Goal: Task Accomplishment & Management: Complete application form

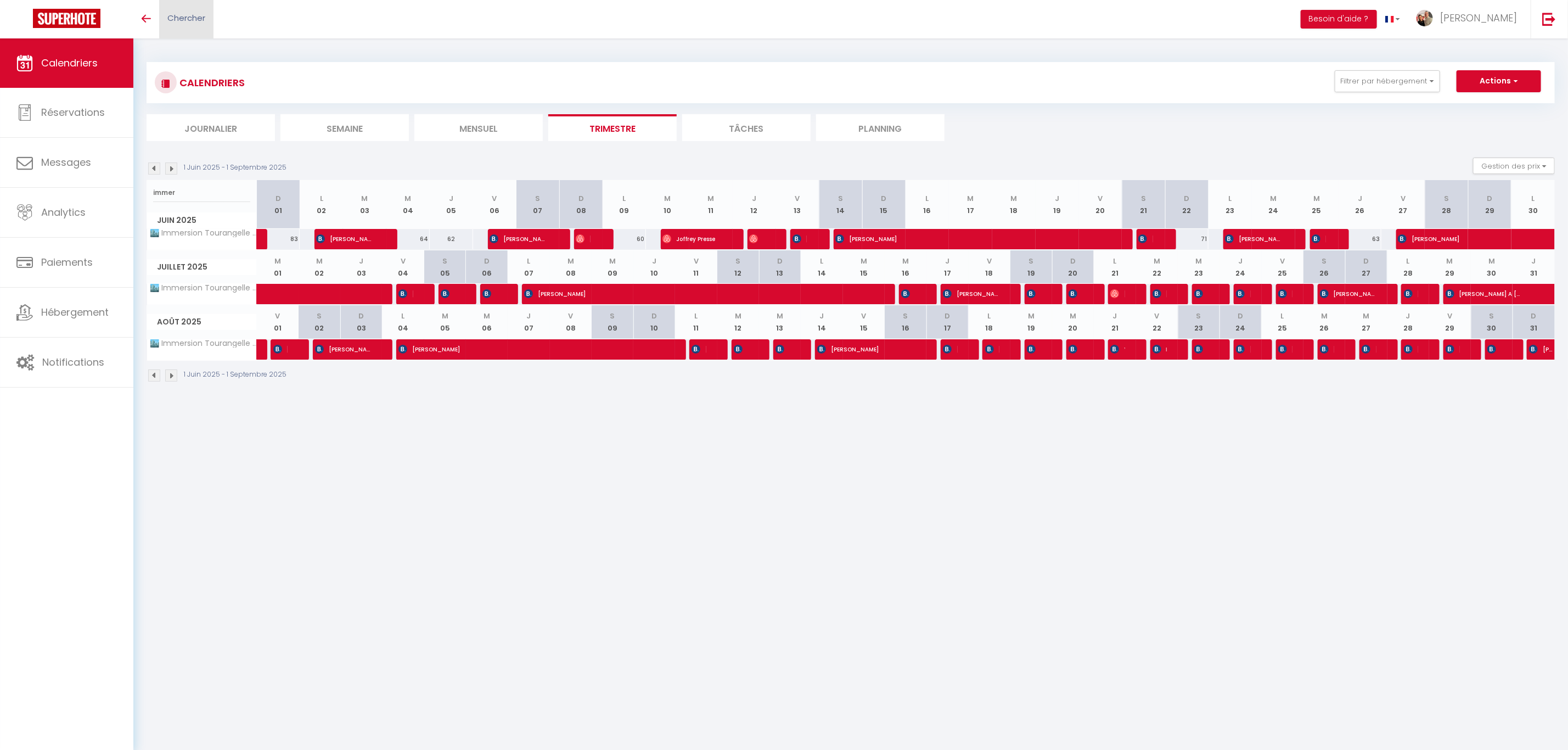
click at [177, 14] on span "Chercher" at bounding box center [186, 18] width 38 height 11
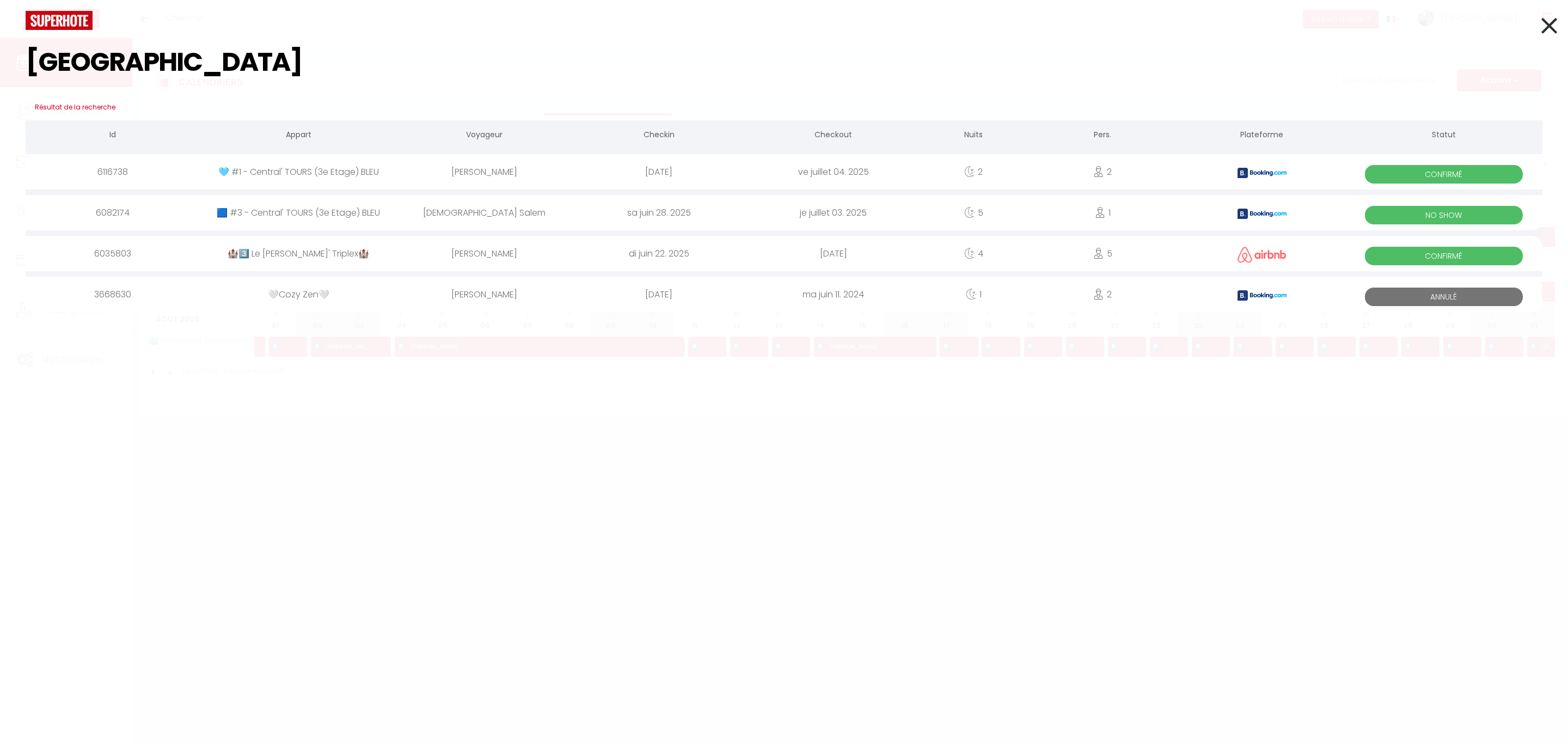
type input "[GEOGRAPHIC_DATA]"
click at [498, 249] on div "[PERSON_NAME]" at bounding box center [485, 254] width 174 height 35
select select
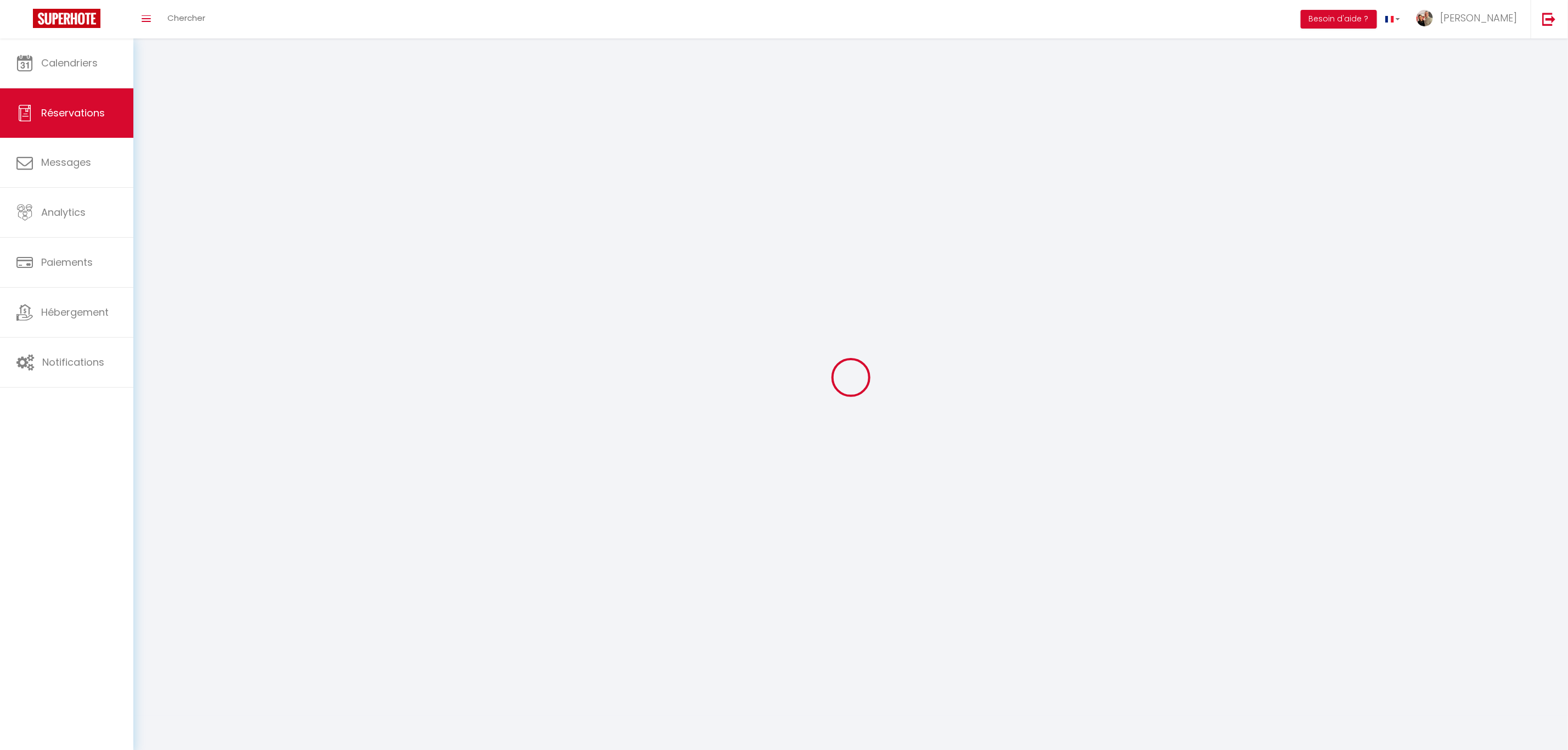
select select
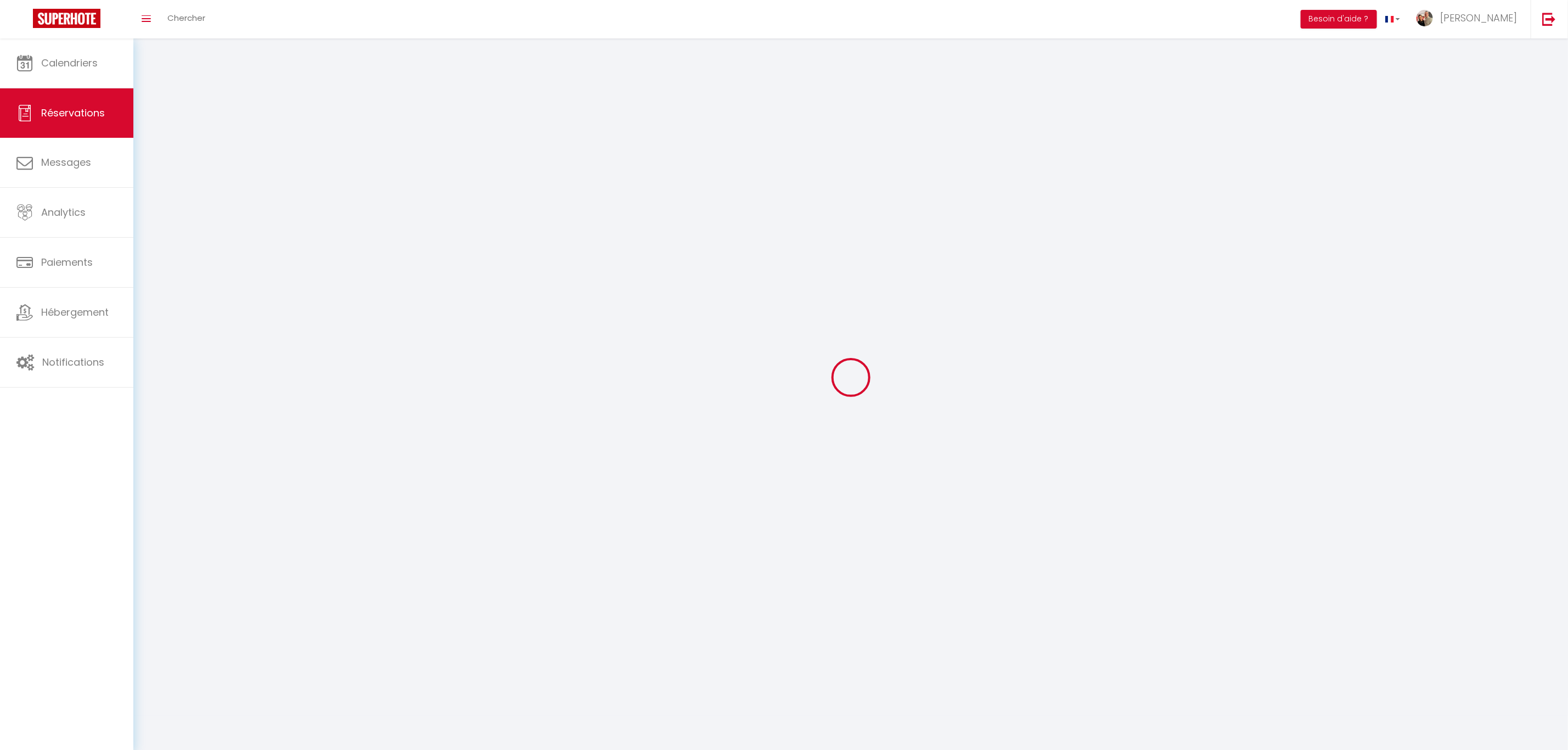
select select
checkbox input "false"
select select
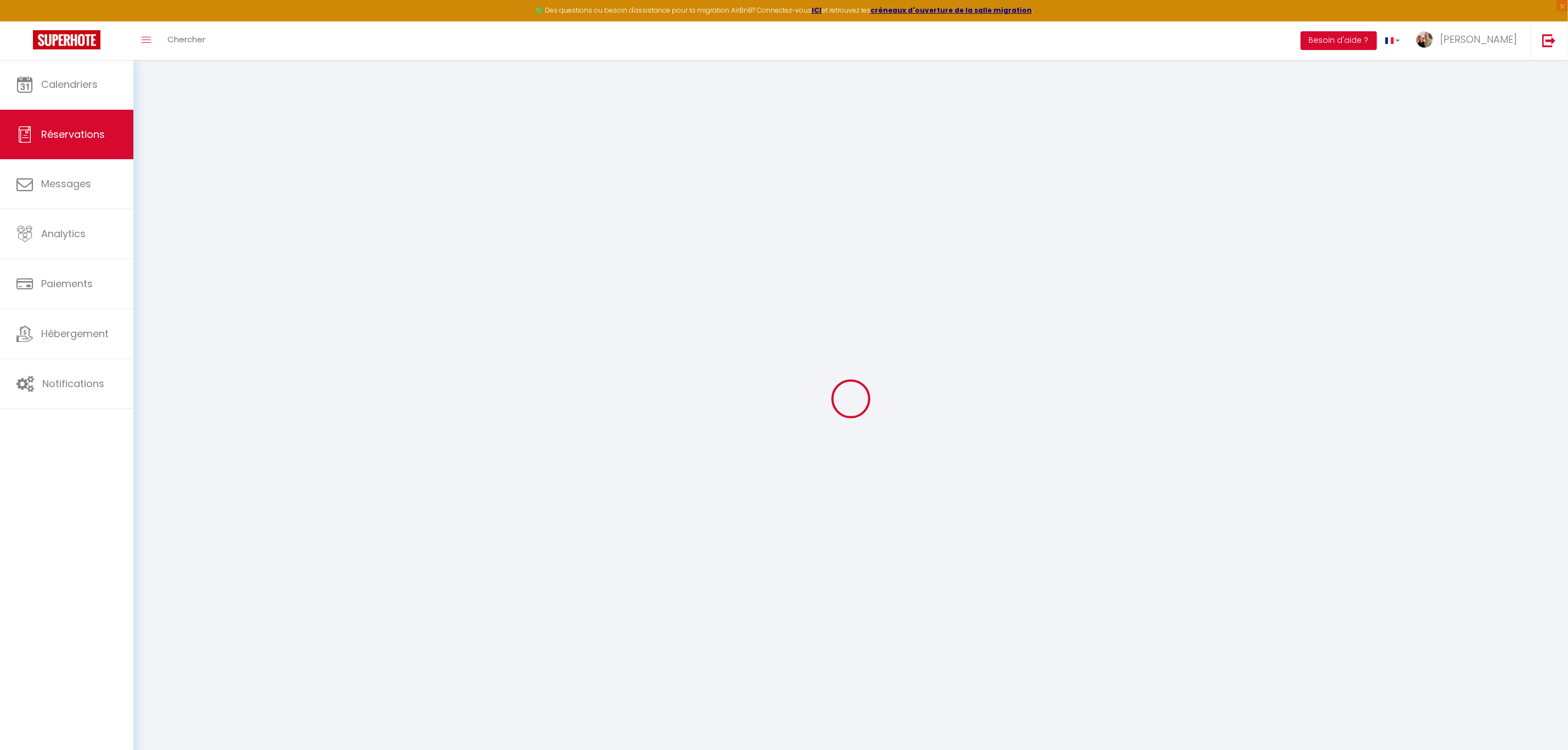
select select
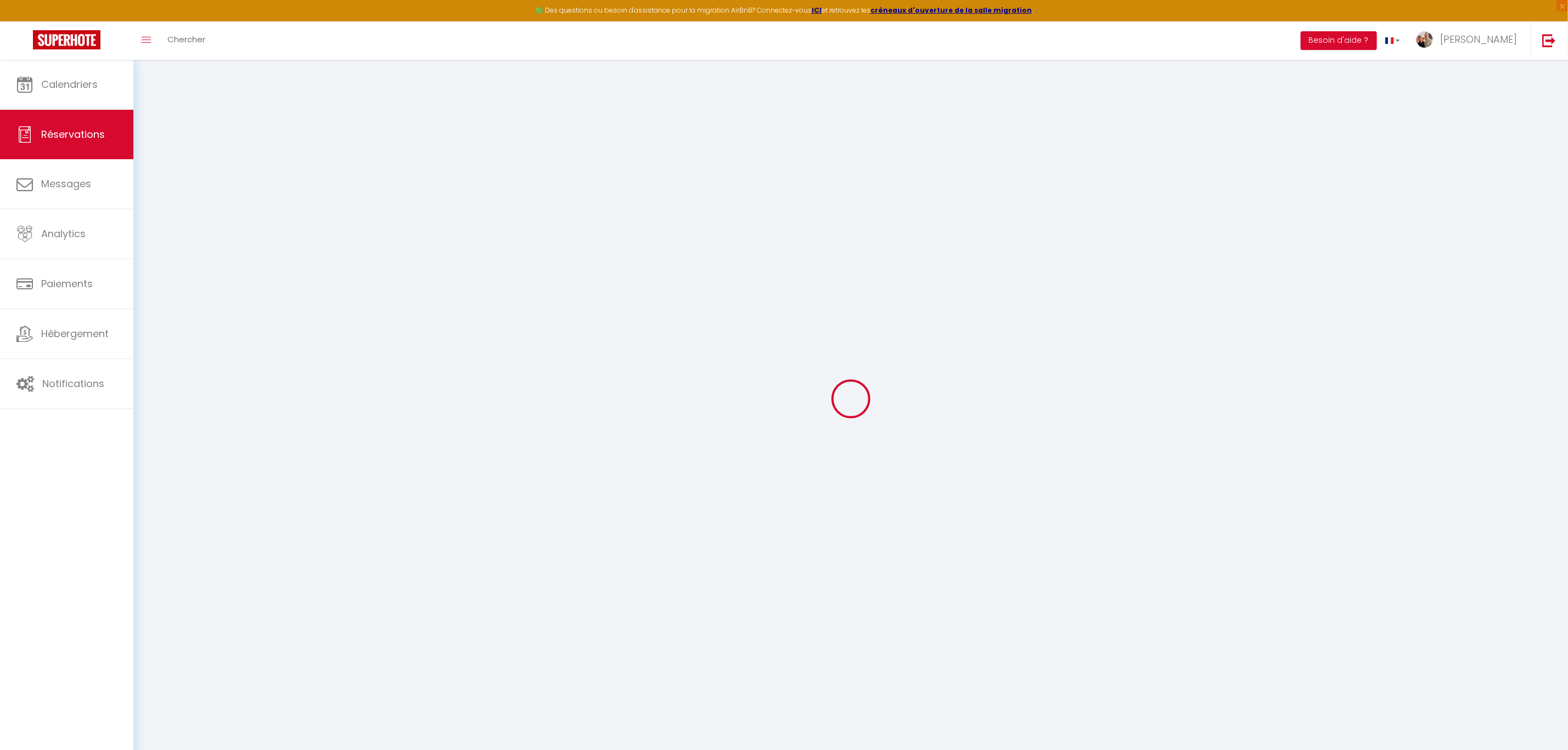
select select
checkbox input "false"
select select
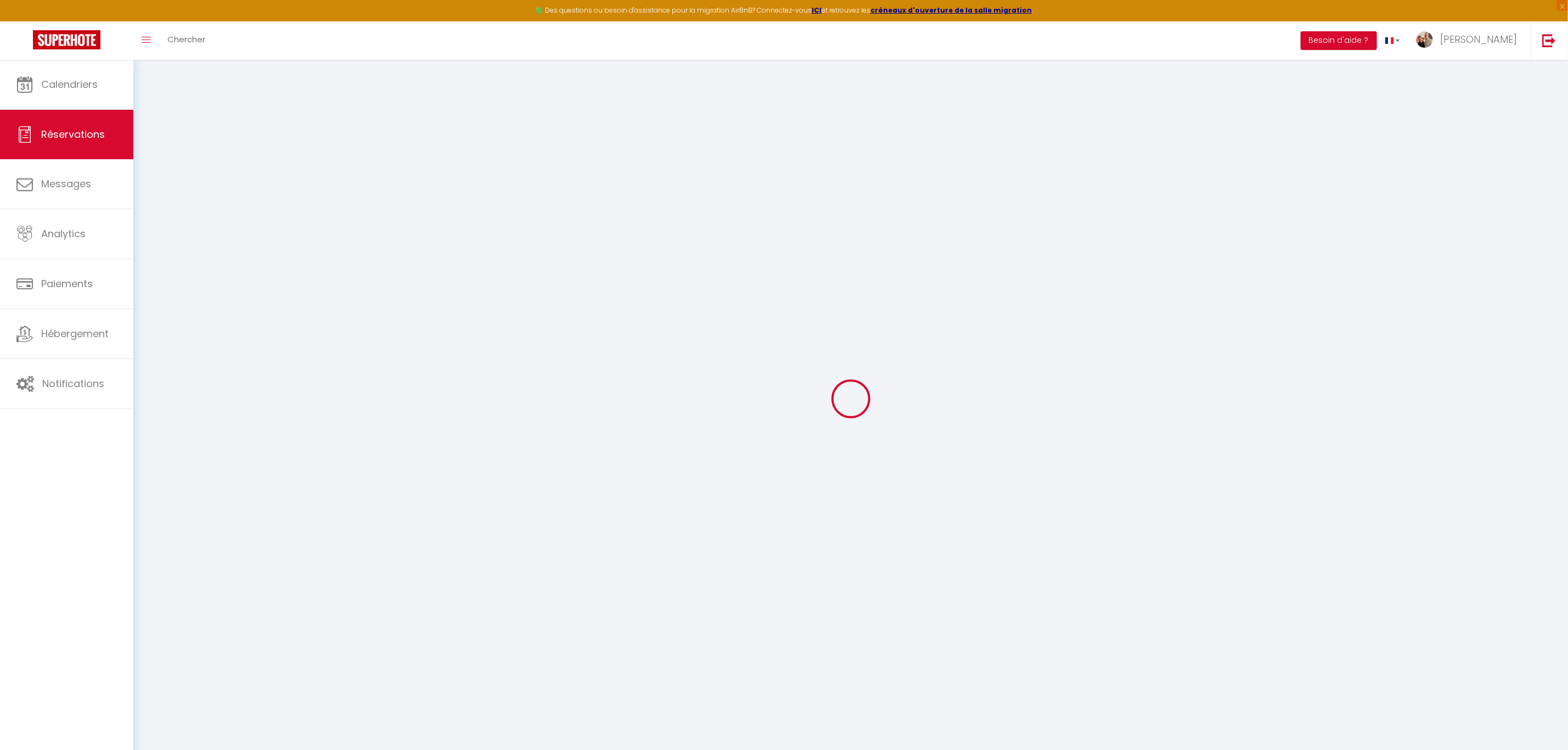
select select
checkbox input "false"
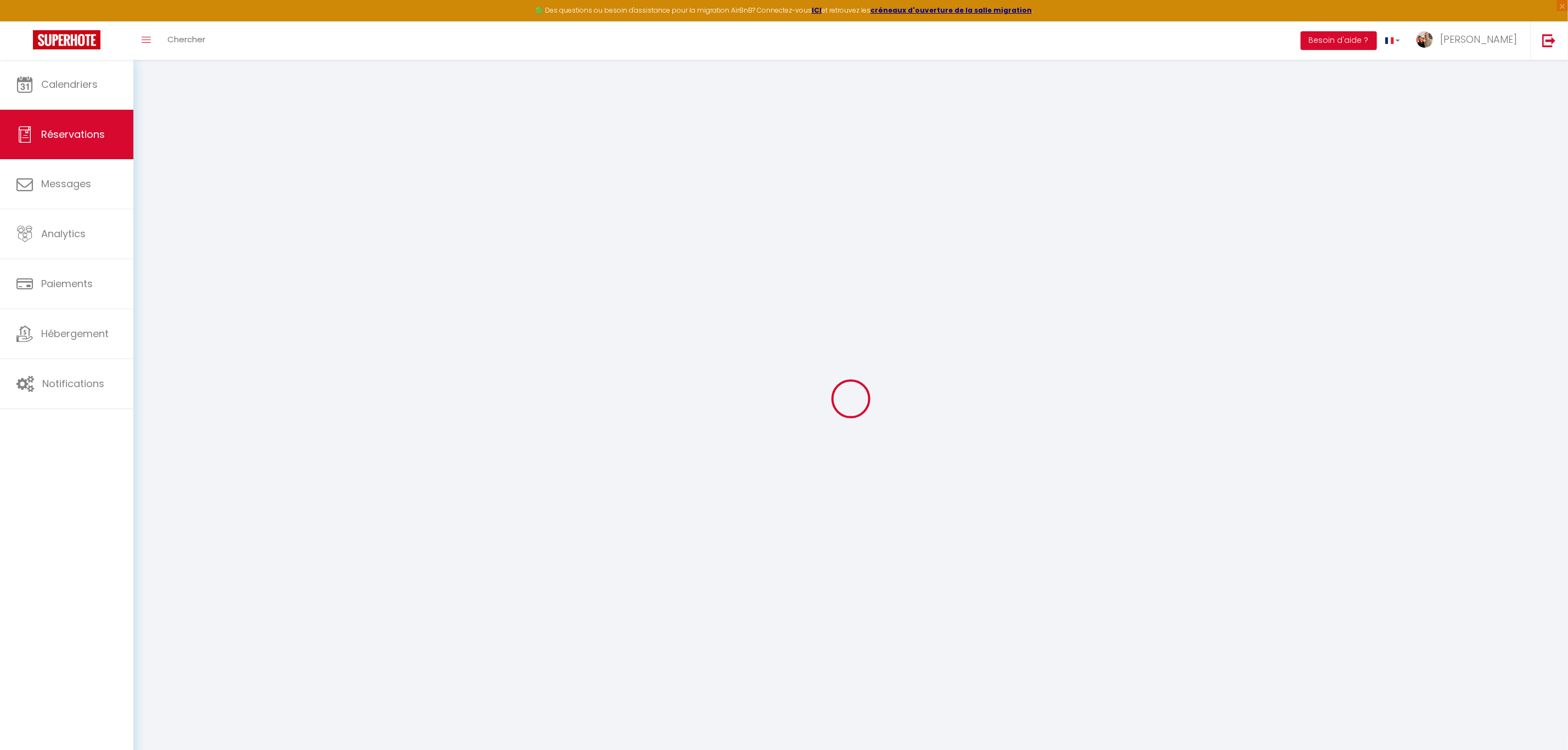
select select
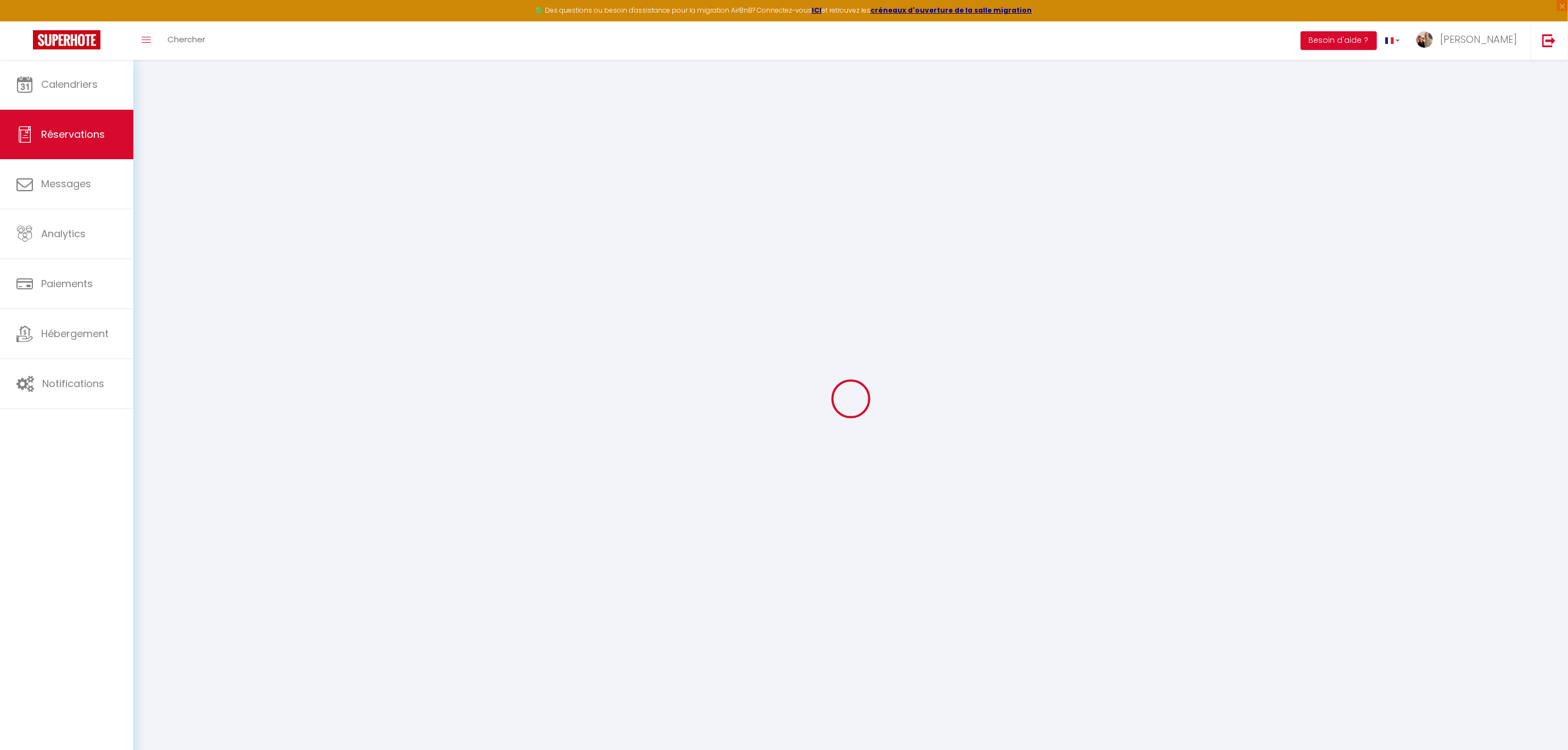
select select
checkbox input "false"
select select
type input "[PERSON_NAME]"
type input "[GEOGRAPHIC_DATA]"
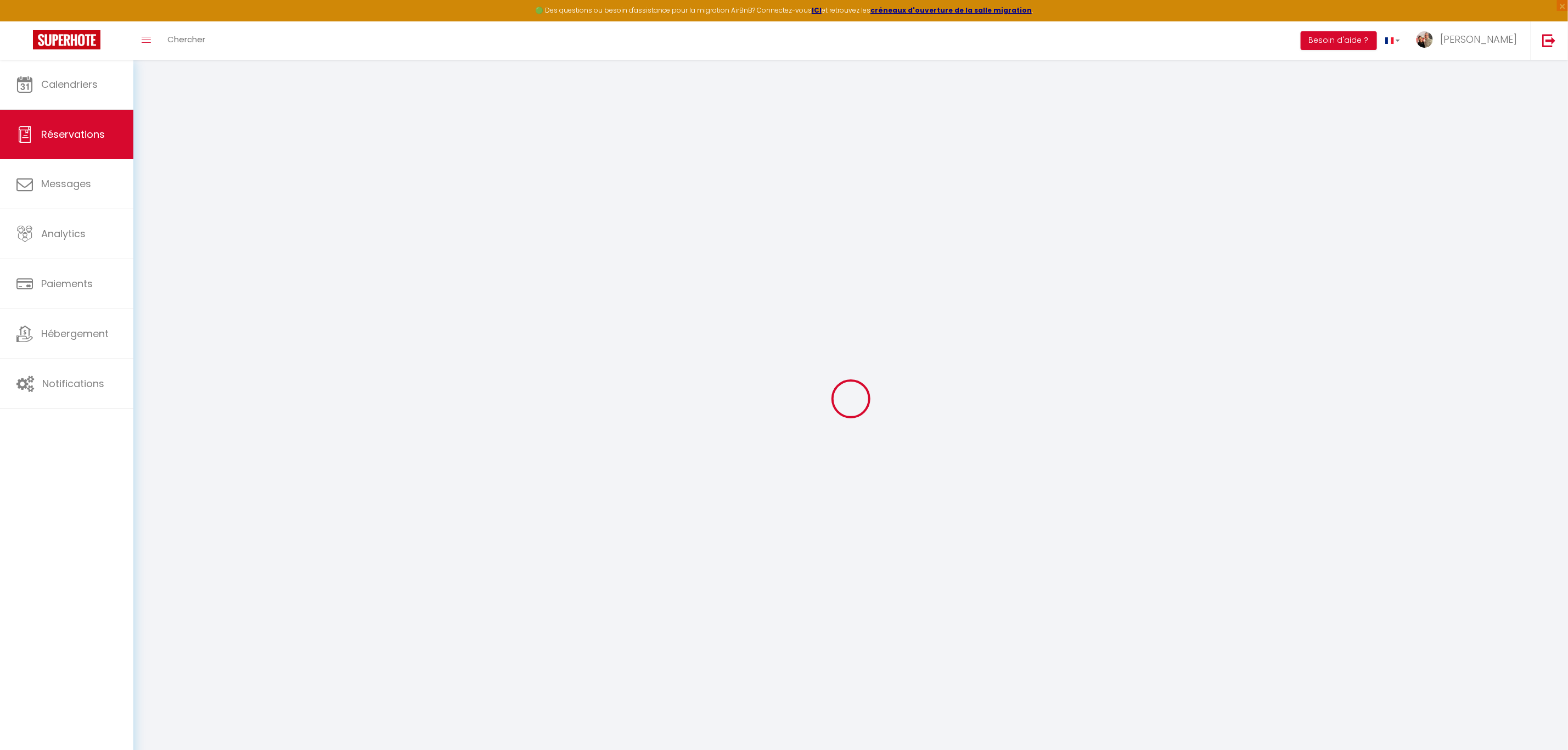
type input "[EMAIL_ADDRESS][DOMAIN_NAME]"
type input "[PHONE_NUMBER]"
select select
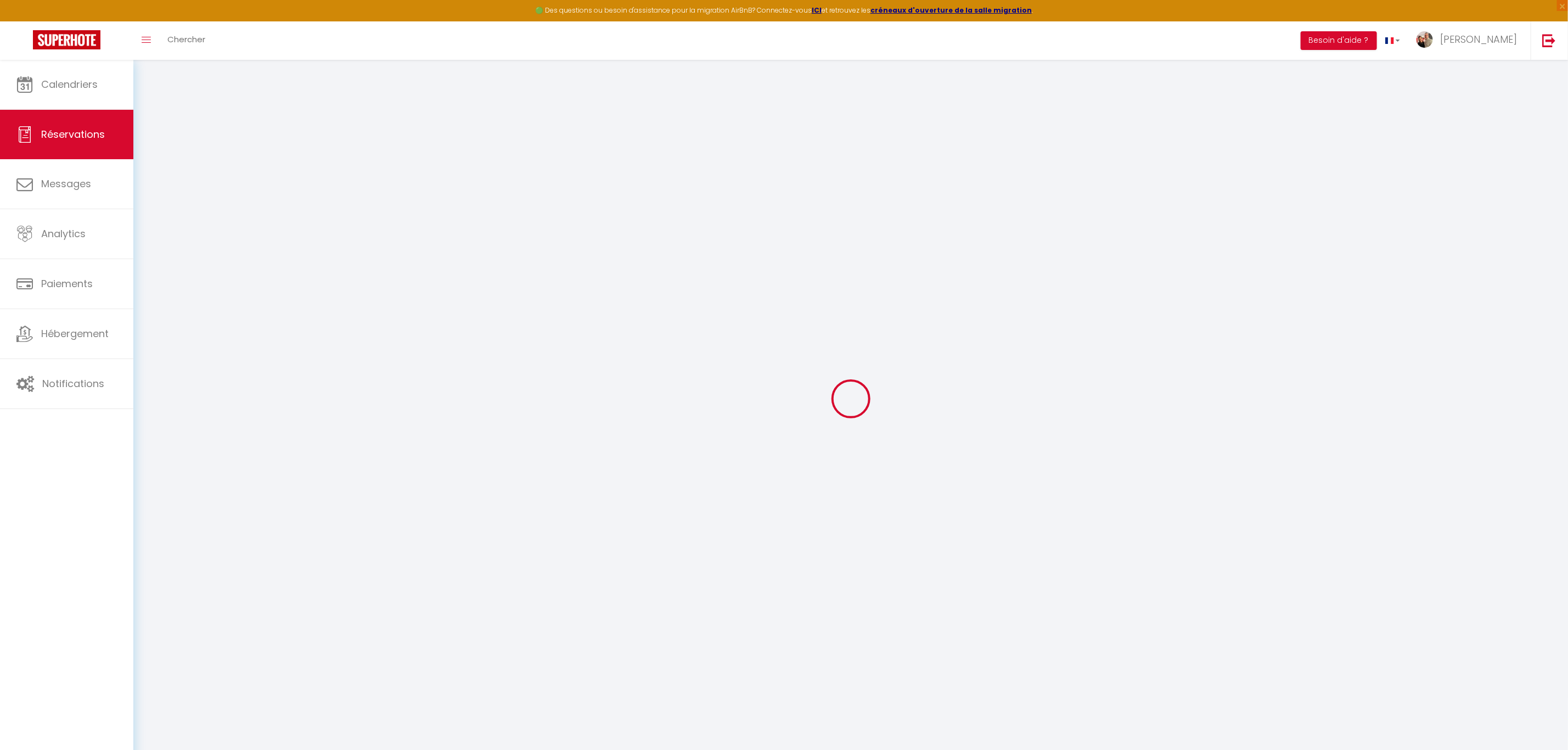
type input "21.35"
select select "13918"
select select "1"
select select
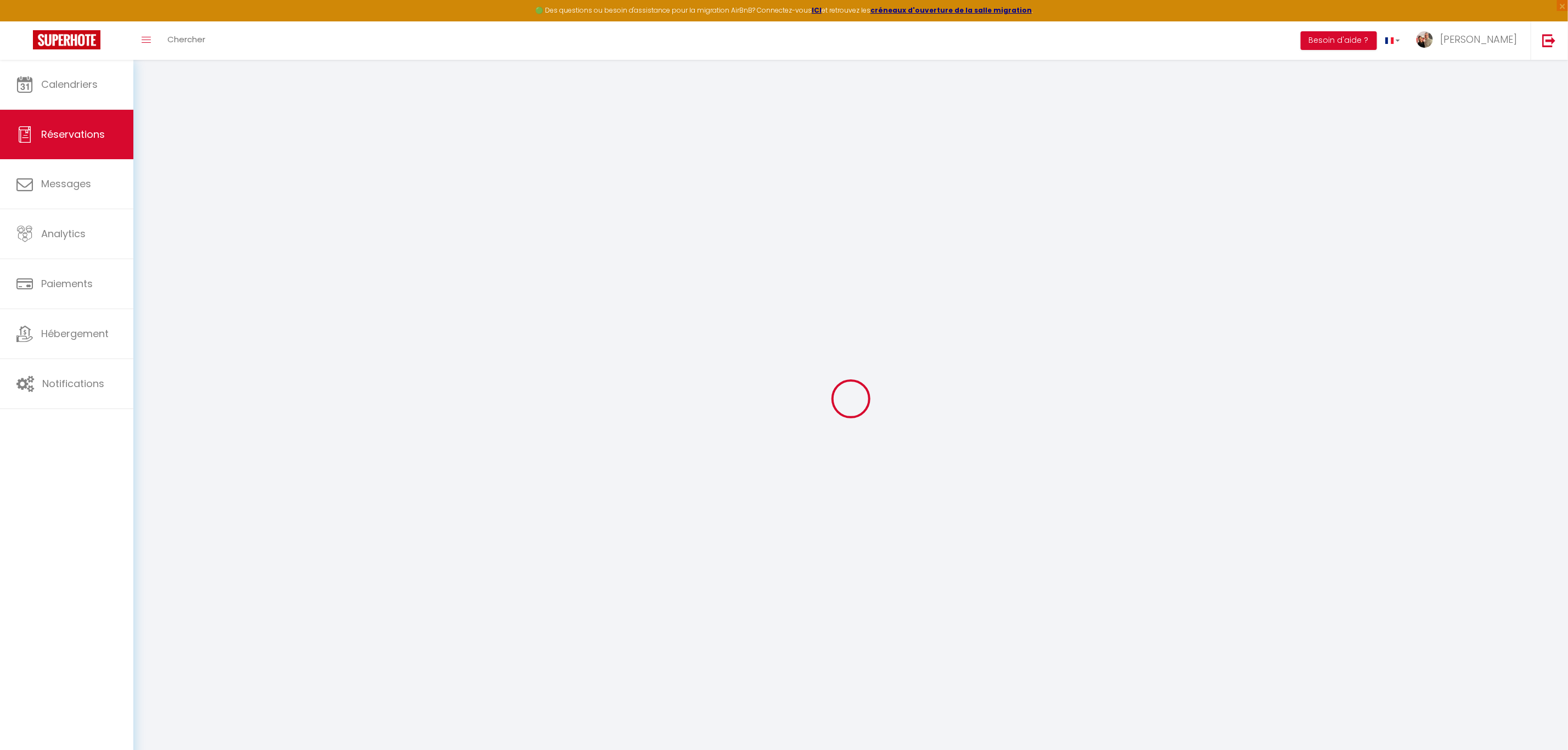
type input "5"
select select "12"
select select
type input "533"
checkbox input "false"
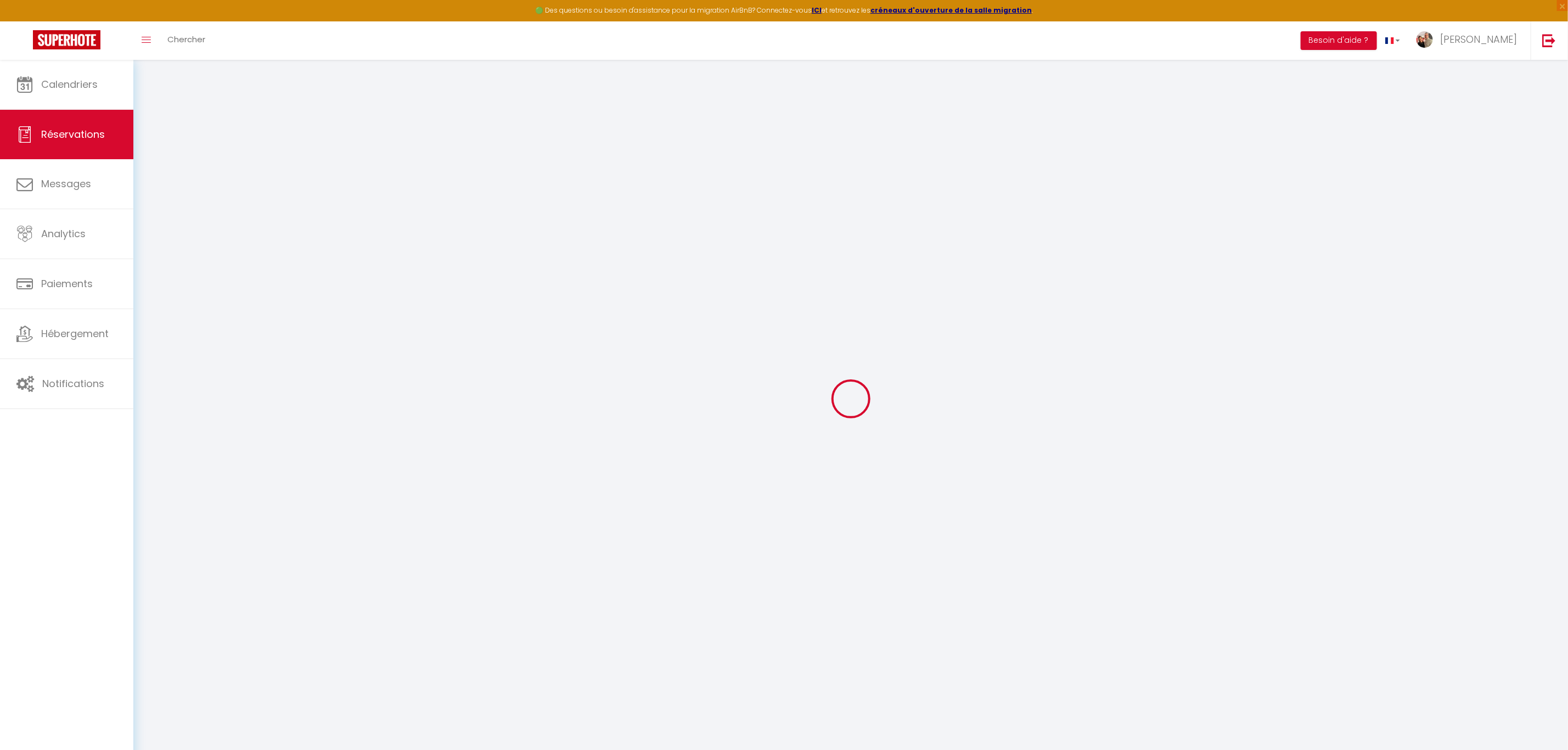
type input "0"
select select "1"
type input "0"
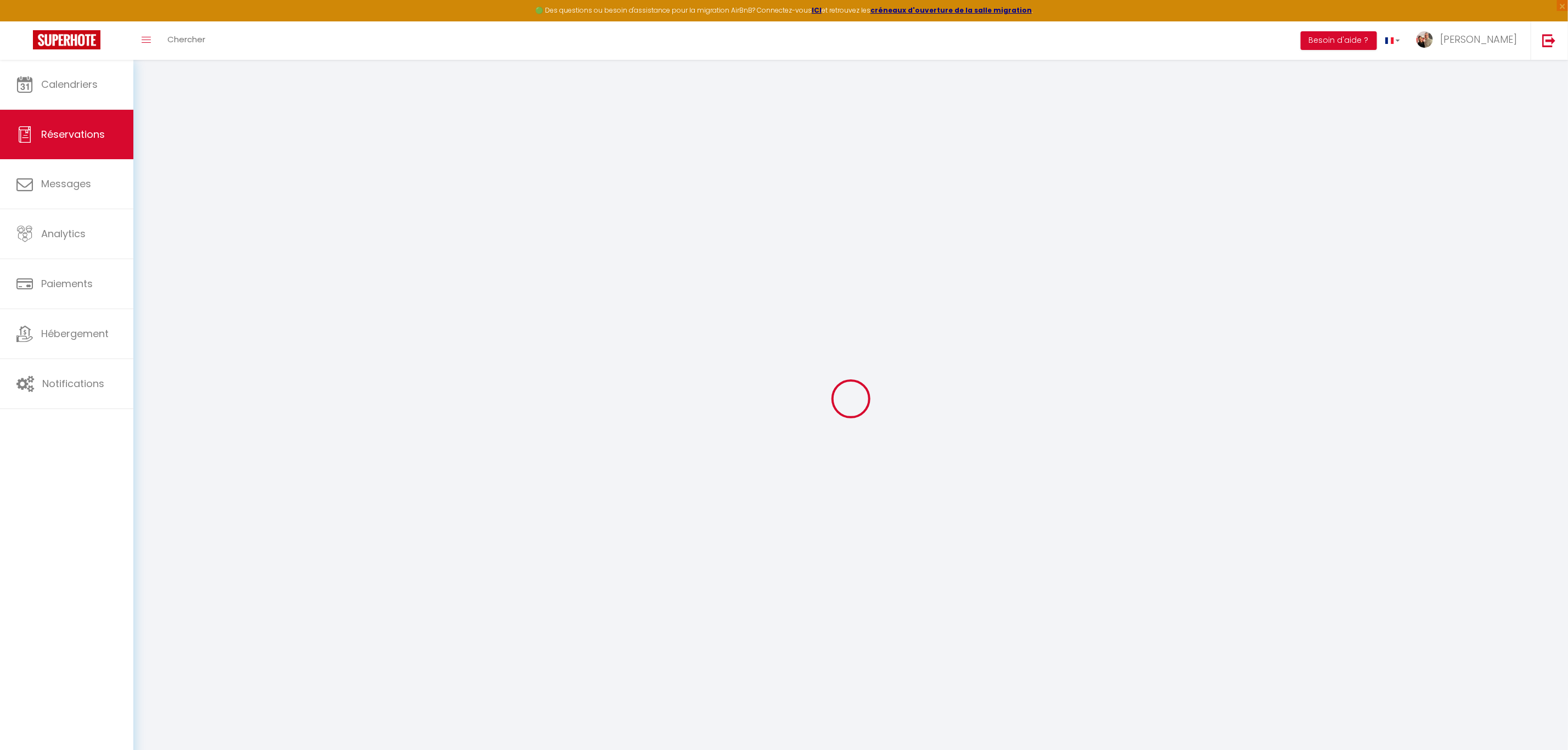
select select
select select "15"
checkbox input "false"
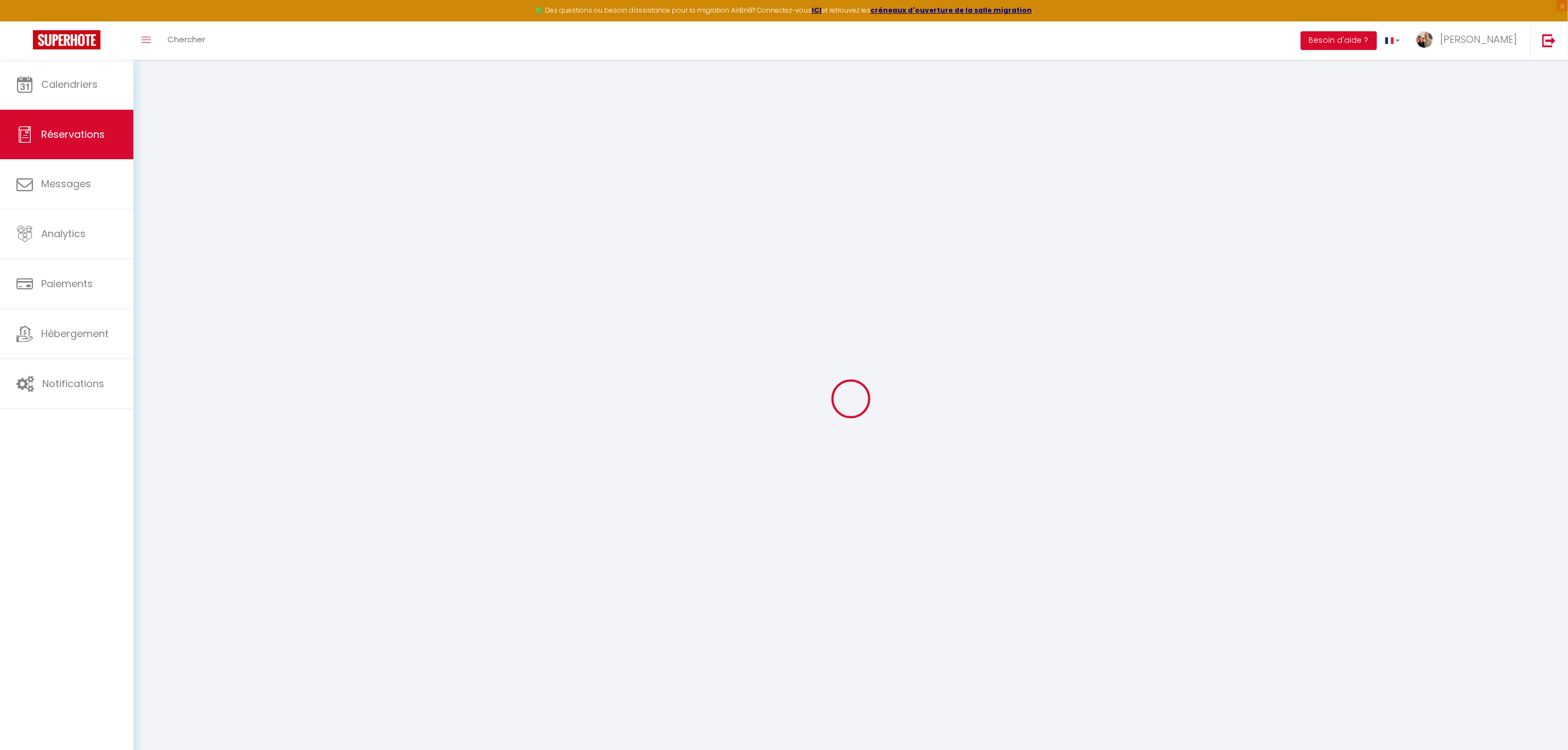
select select
checkbox input "false"
select select
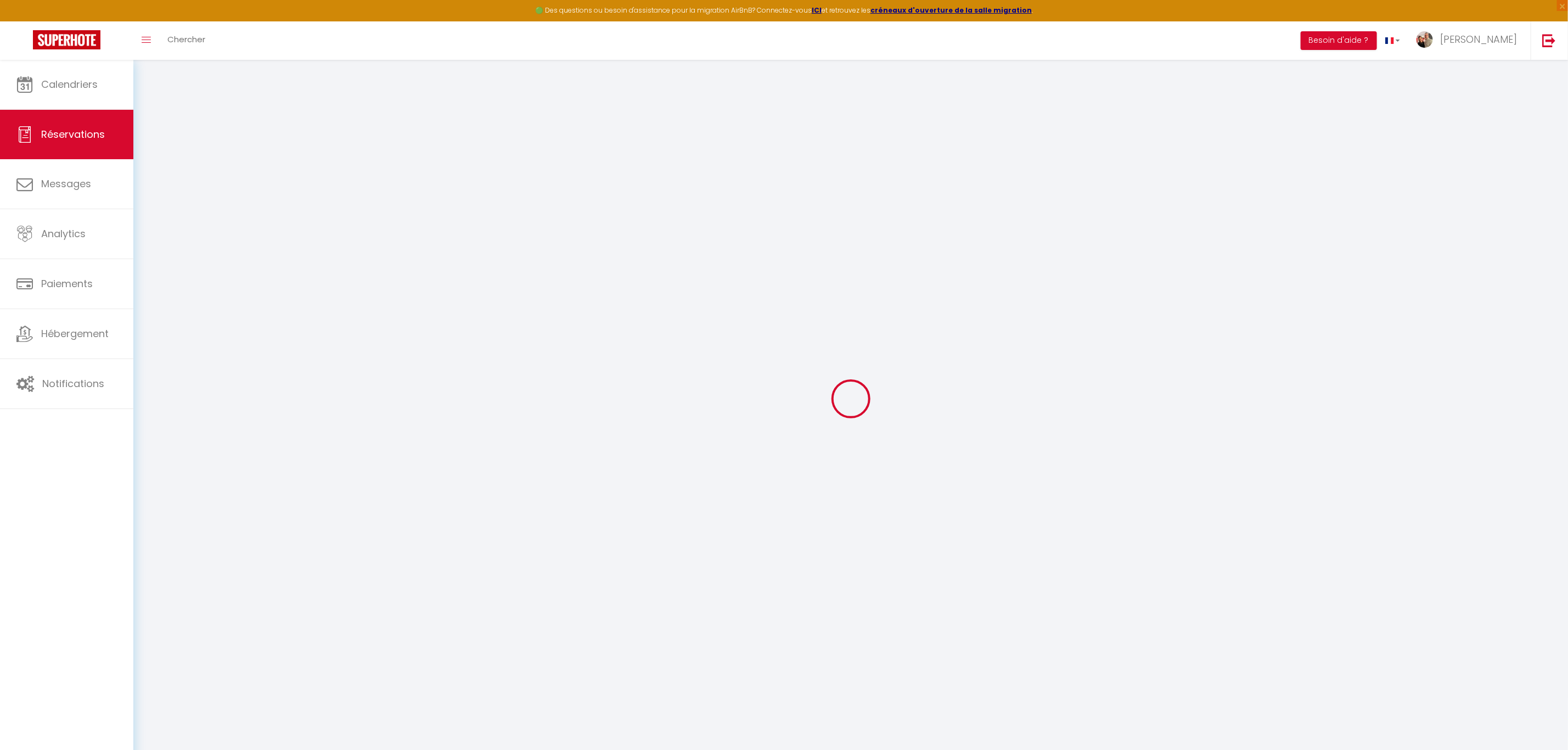
select select
checkbox input "false"
select select
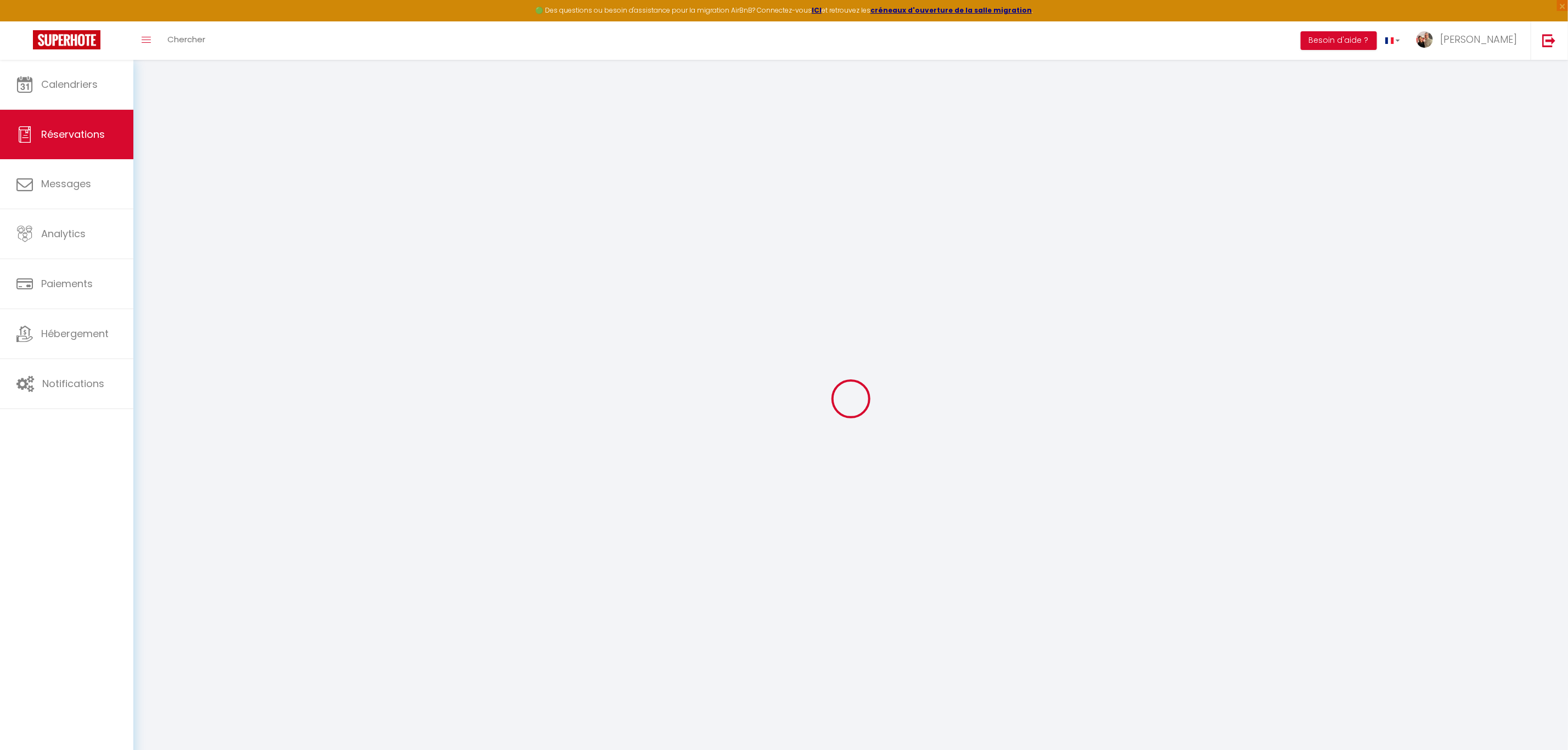
select select
checkbox input "false"
type input "neuf personnes"
type communiquer1 "Bonjour, nous aurions besoin de neuf lit. Merci on va démarrer [DATE] dans la j…"
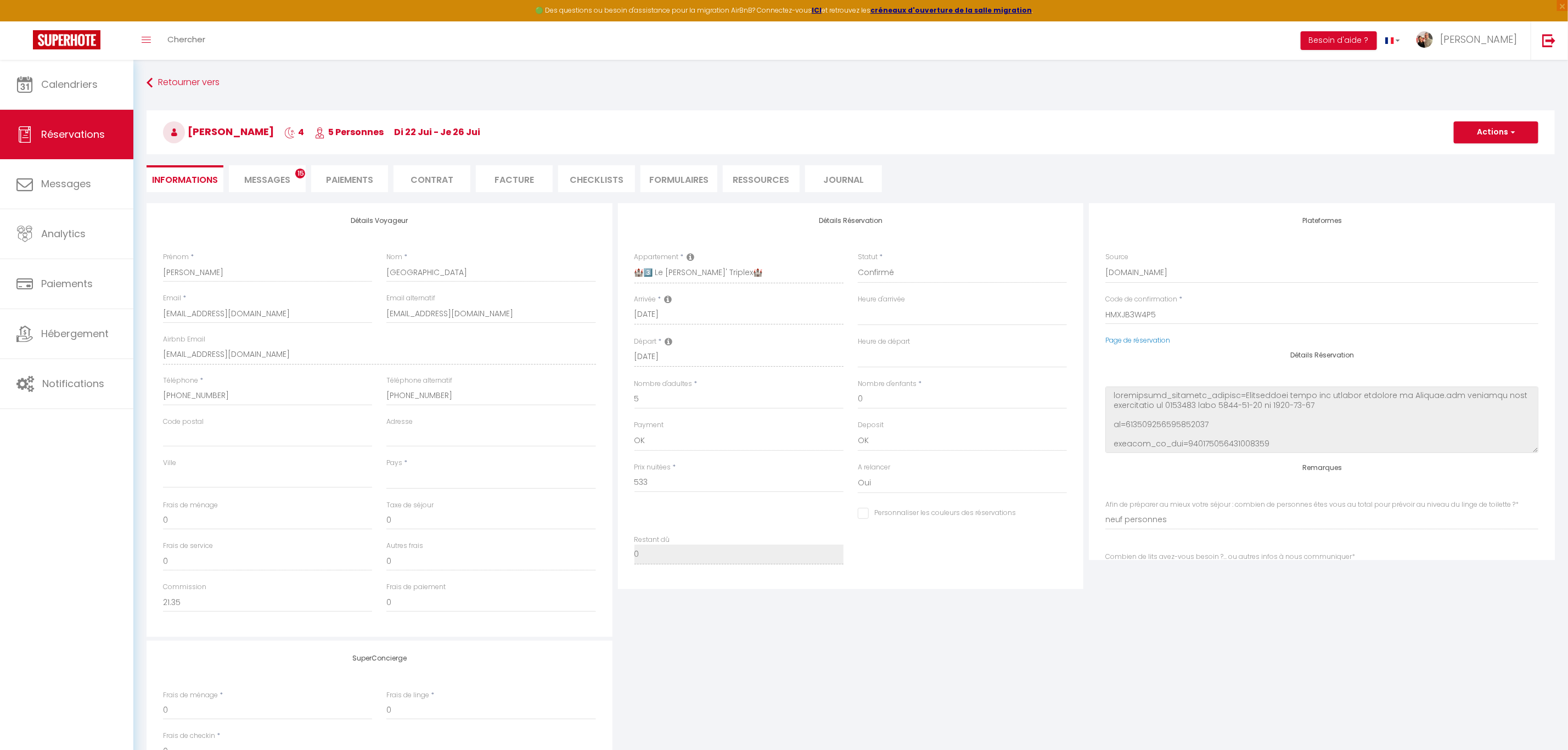
select select
type input "60"
type input "29.31"
select select
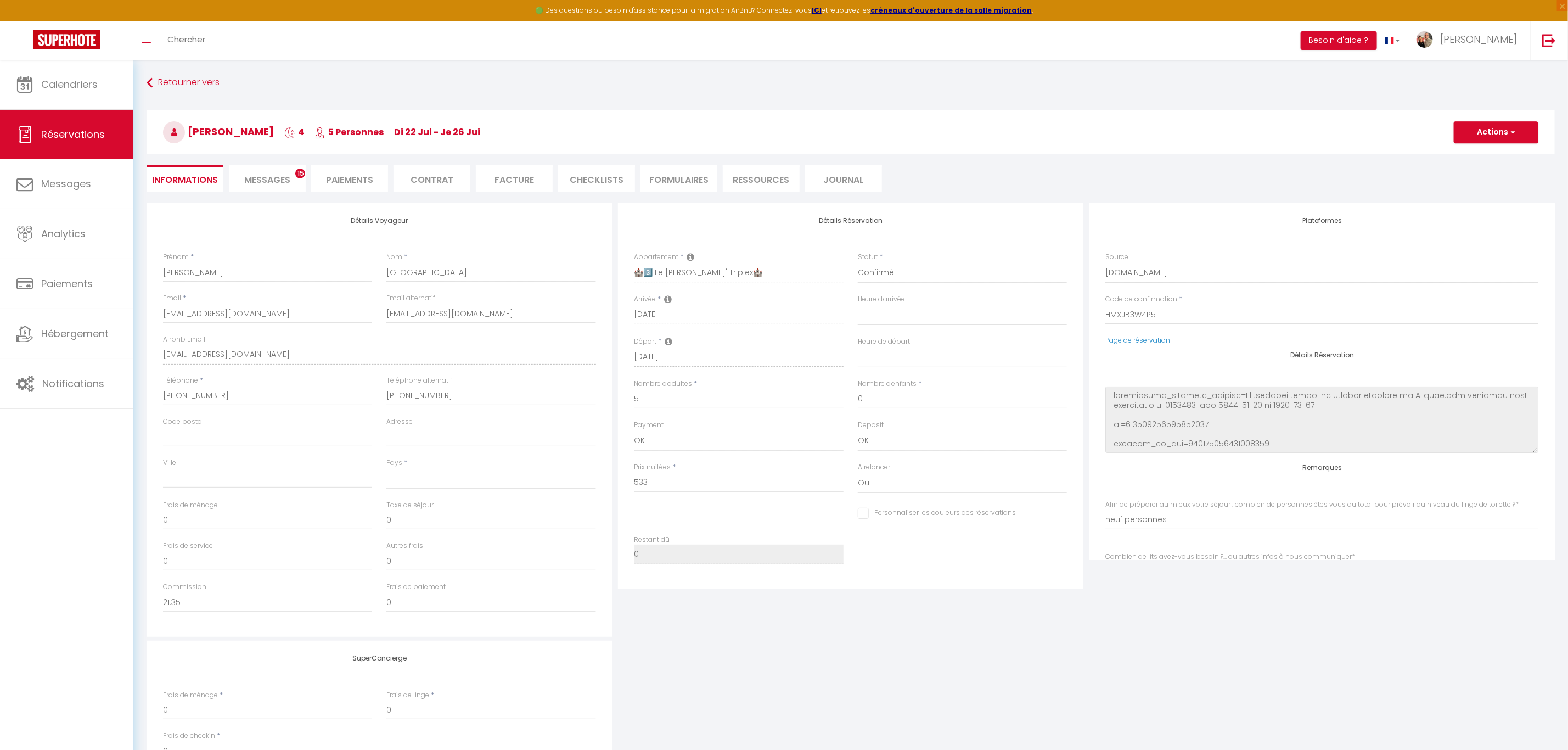
checkbox input "false"
type input "neuf personnes"
select select
checkbox input "false"
type input "neuf personnes"
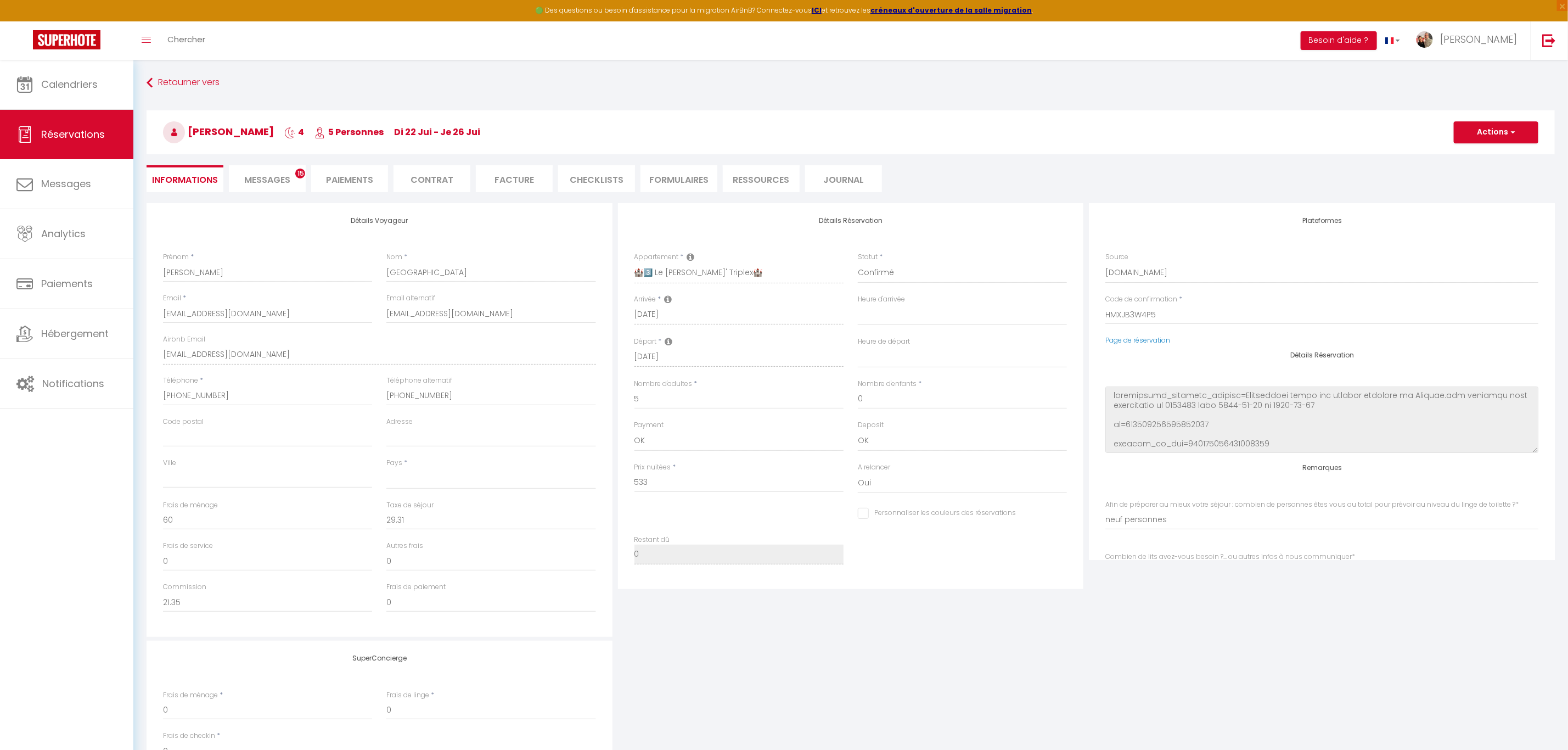
select select "19:00"
select select "09:00"
click at [344, 169] on li "Paiements" at bounding box center [349, 178] width 77 height 27
